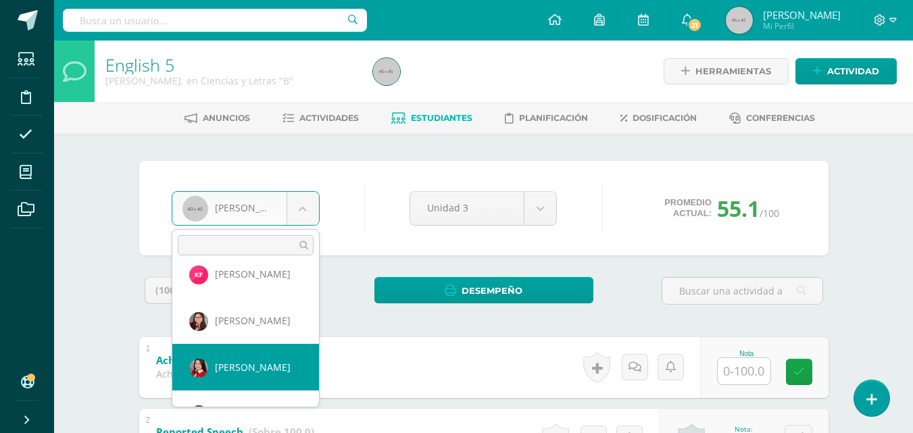
scroll to position [279, 0]
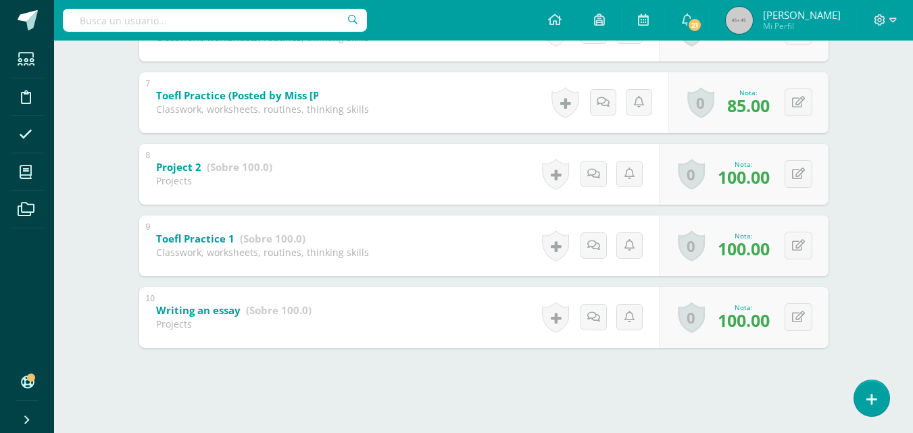
scroll to position [0, 0]
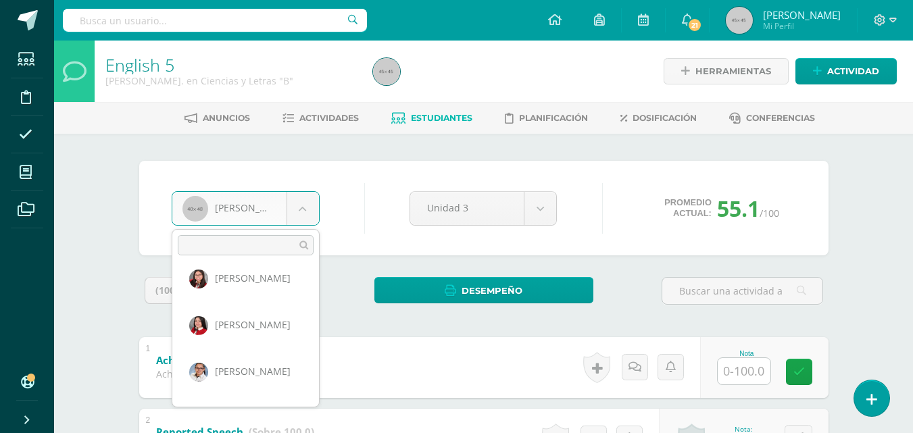
scroll to position [285, 0]
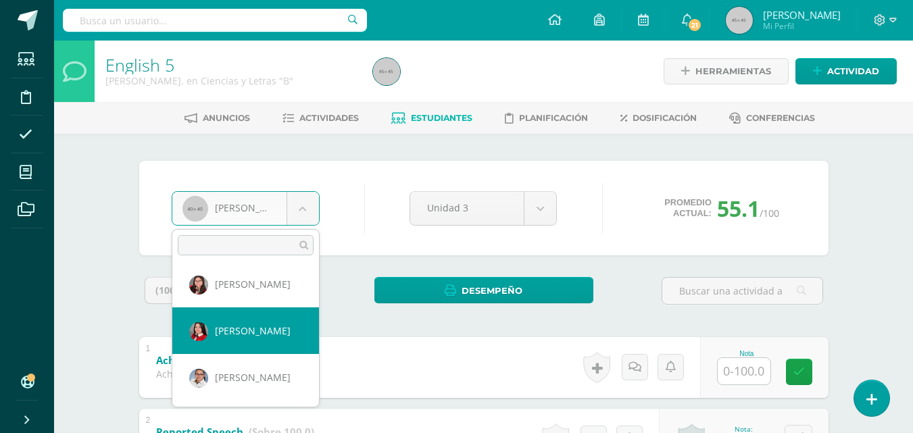
select select "3550"
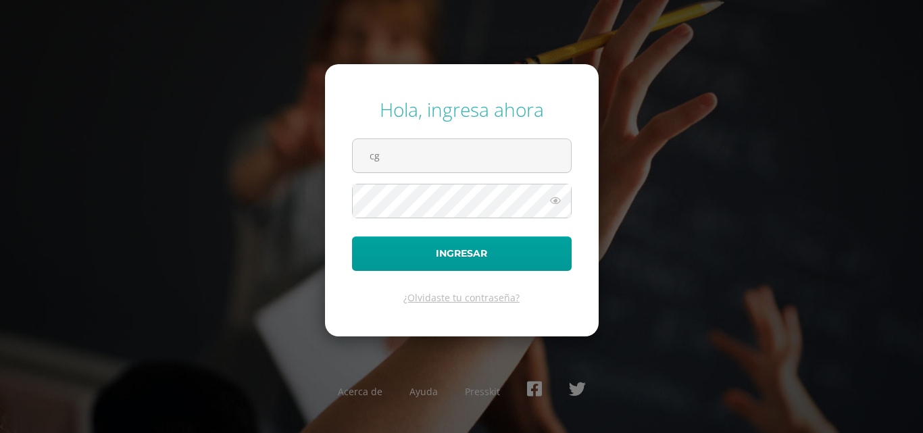
type input "[EMAIL_ADDRESS][DOMAIN_NAME]"
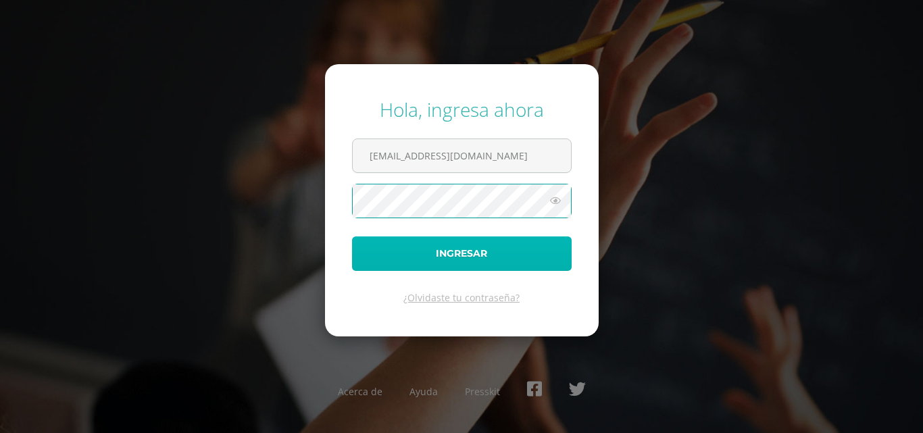
click at [512, 252] on button "Ingresar" at bounding box center [462, 253] width 220 height 34
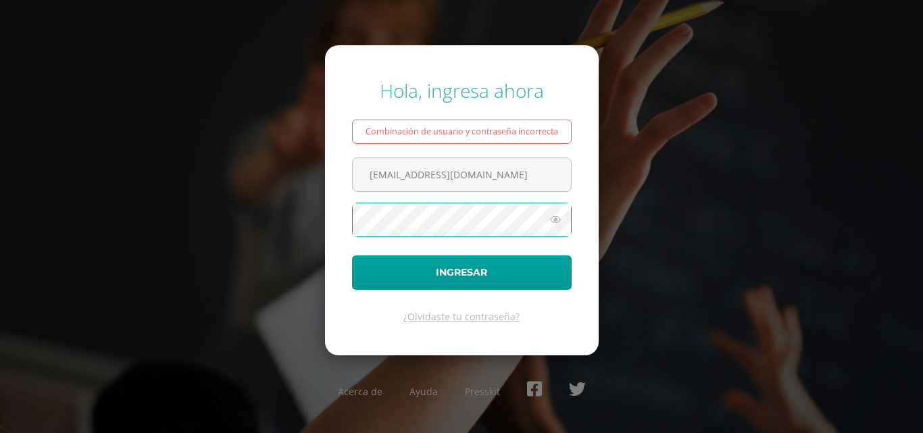
click at [352, 255] on button "Ingresar" at bounding box center [462, 272] width 220 height 34
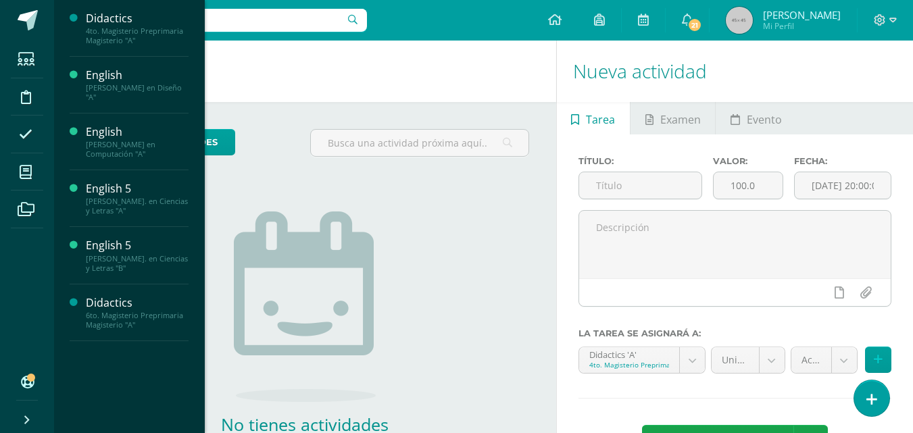
click at [126, 263] on div "Quinto Bach. en Ciencias y Letras "B"" at bounding box center [137, 263] width 103 height 19
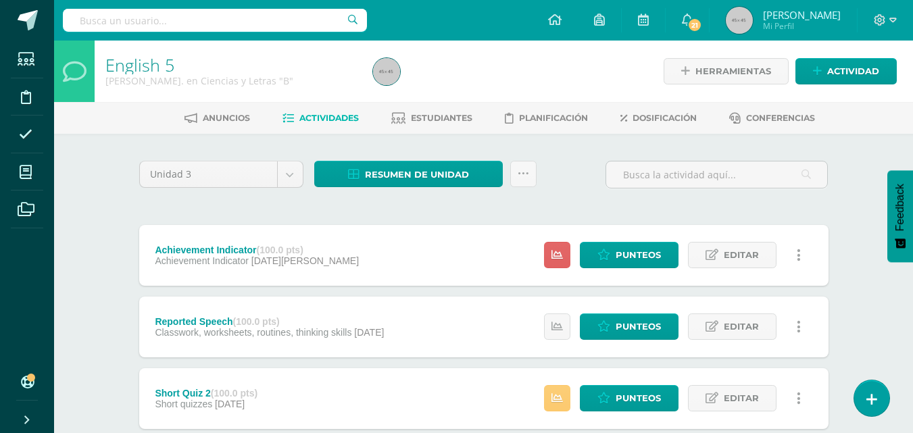
click at [447, 113] on span "Estudiantes" at bounding box center [441, 118] width 61 height 10
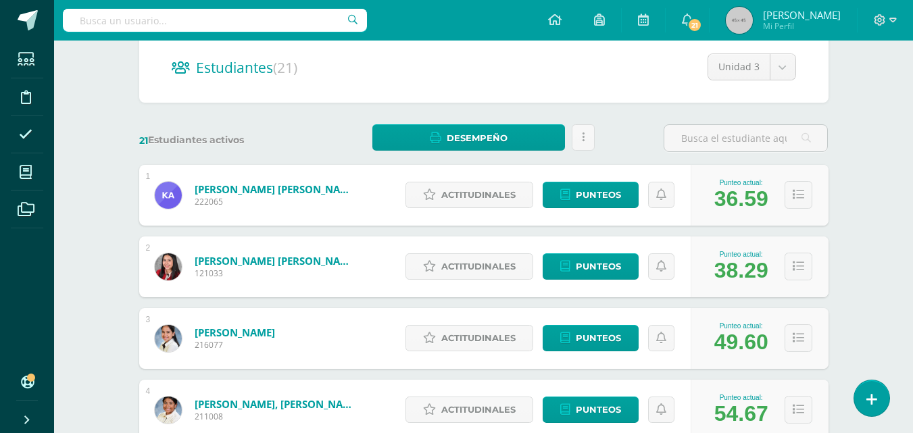
scroll to position [157, 0]
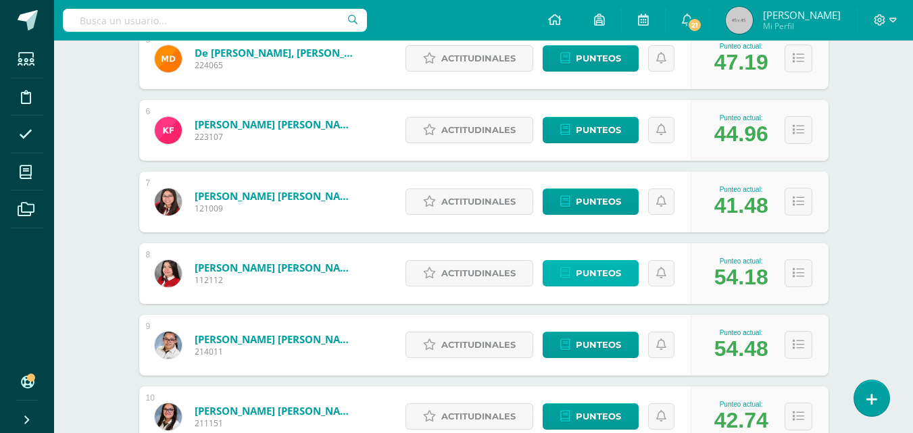
click at [602, 267] on span "Punteos" at bounding box center [598, 273] width 45 height 25
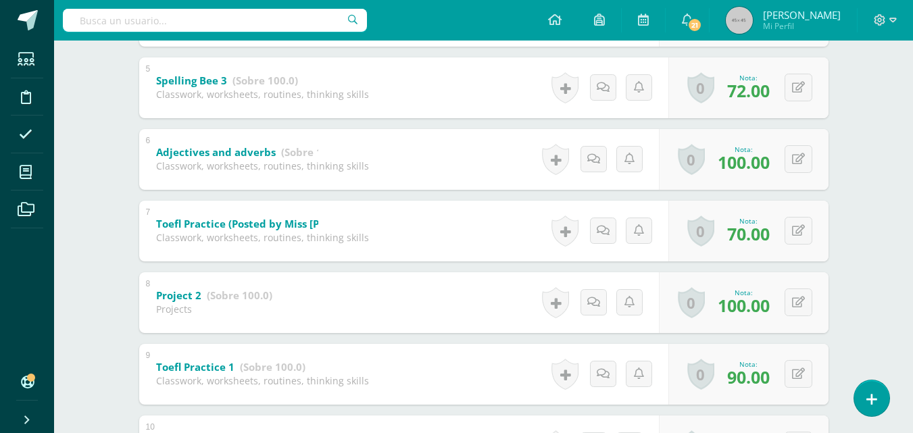
scroll to position [567, 0]
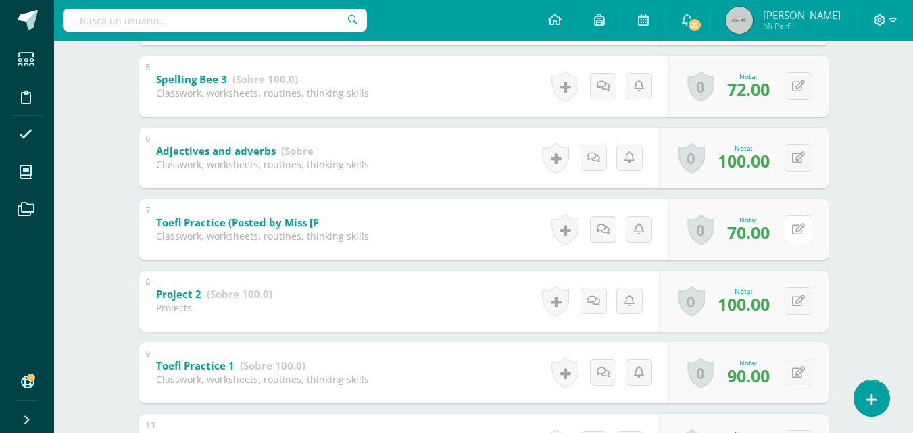
click at [805, 232] on button at bounding box center [798, 229] width 28 height 28
type input "100"
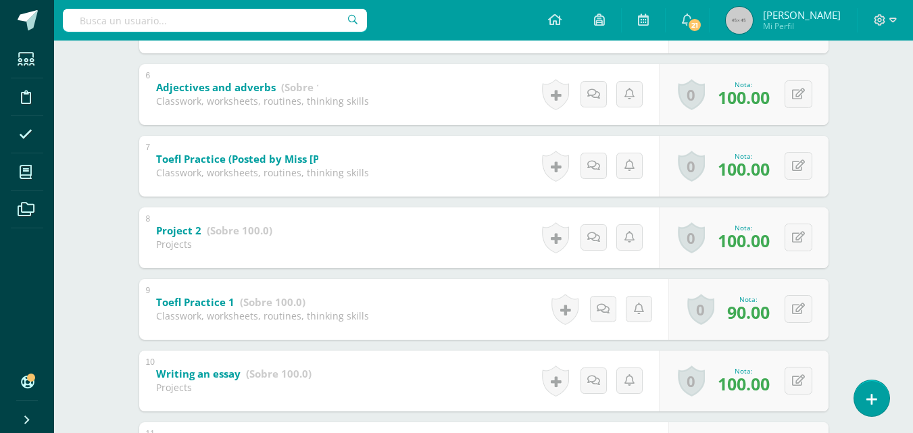
scroll to position [634, 0]
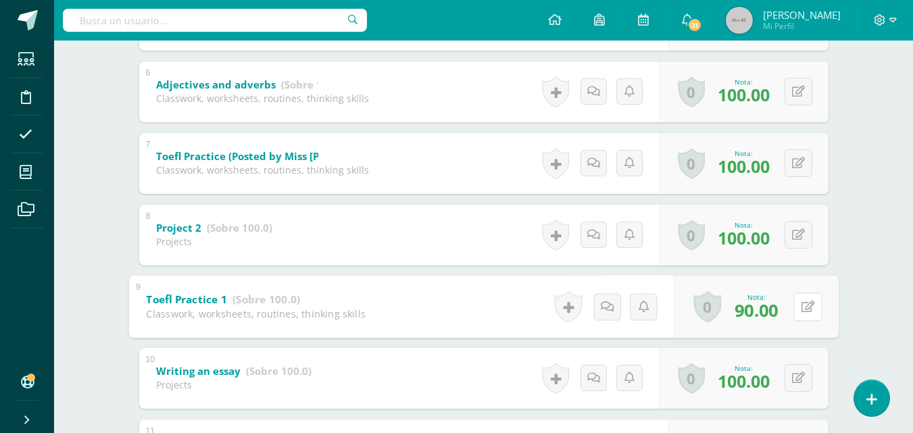
click at [796, 306] on button at bounding box center [807, 307] width 28 height 28
type input "100"
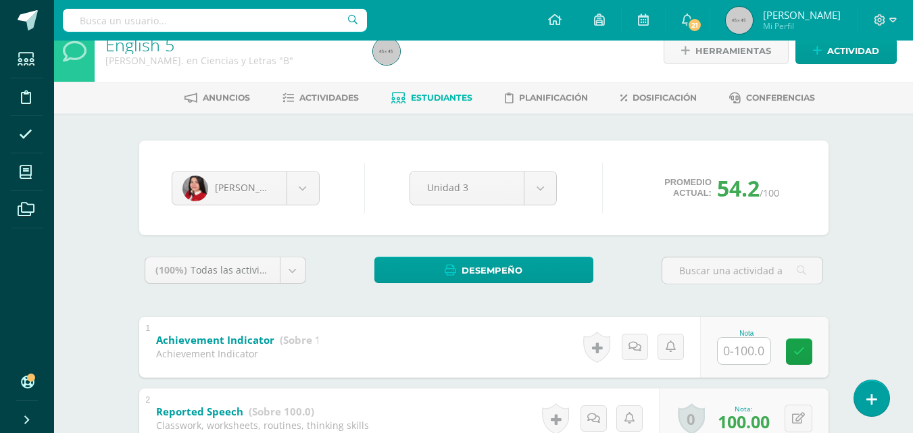
scroll to position [0, 0]
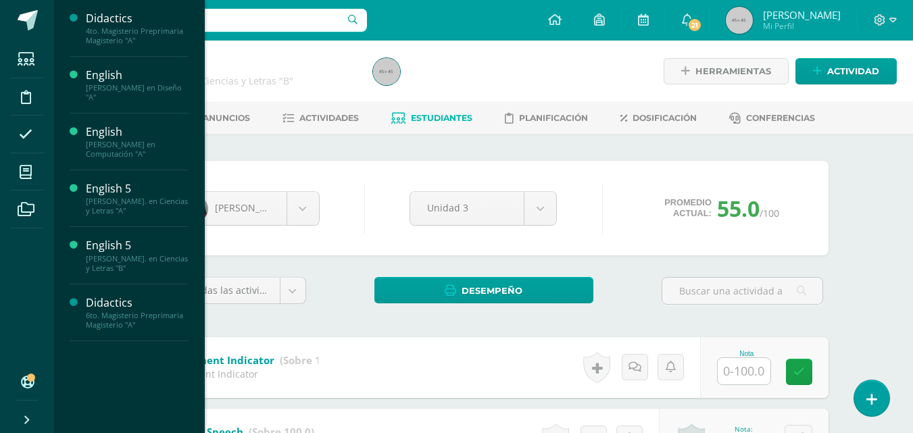
click at [119, 134] on div "English" at bounding box center [137, 132] width 103 height 16
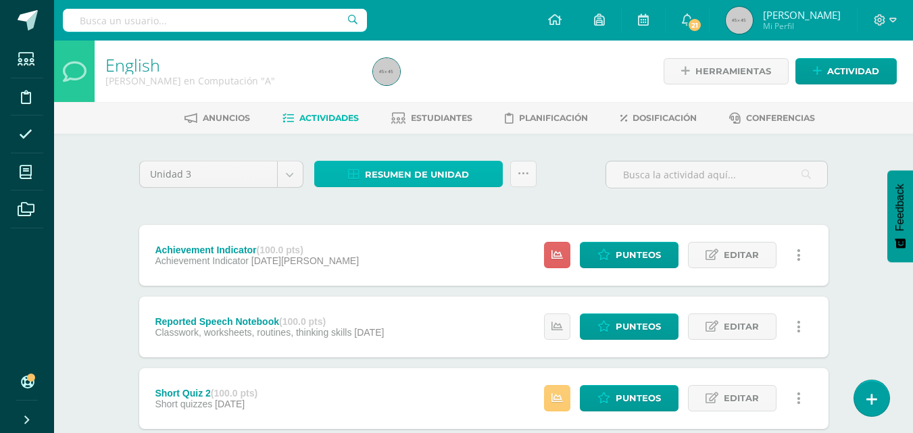
click at [401, 171] on span "Resumen de unidad" at bounding box center [417, 174] width 104 height 25
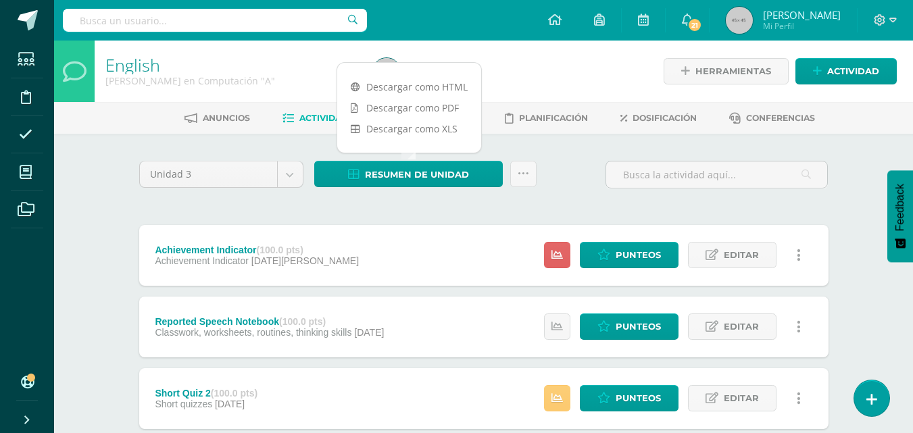
click at [384, 105] on link "Descargar como PDF" at bounding box center [409, 107] width 144 height 21
